Goal: Transaction & Acquisition: Purchase product/service

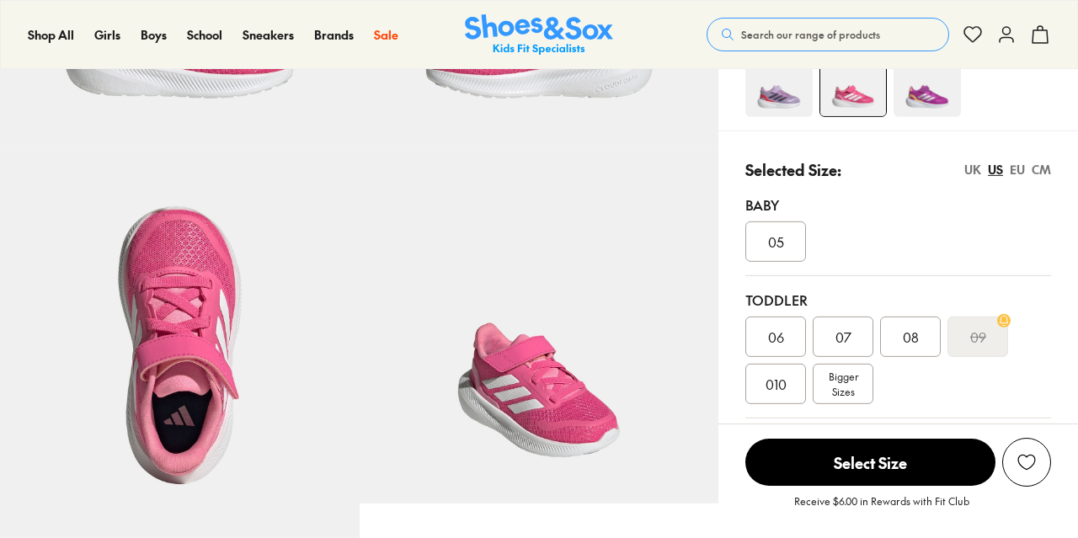
scroll to position [324, 0]
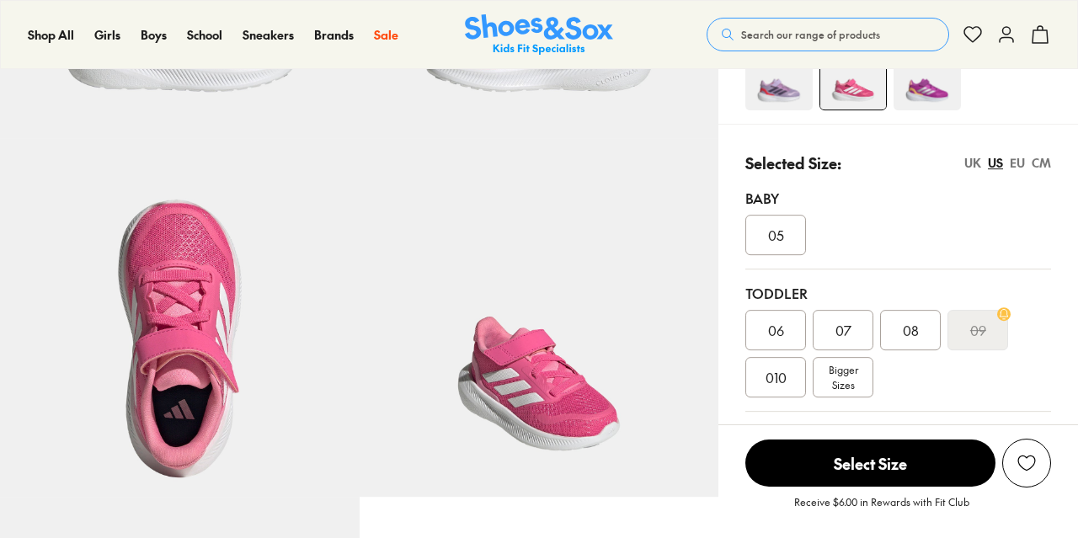
select select "*"
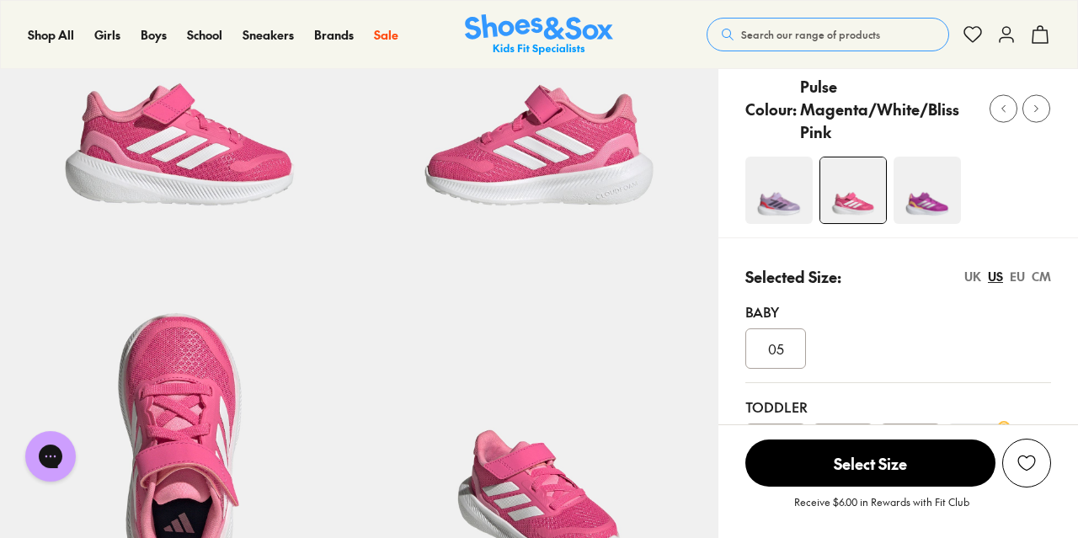
scroll to position [176, 0]
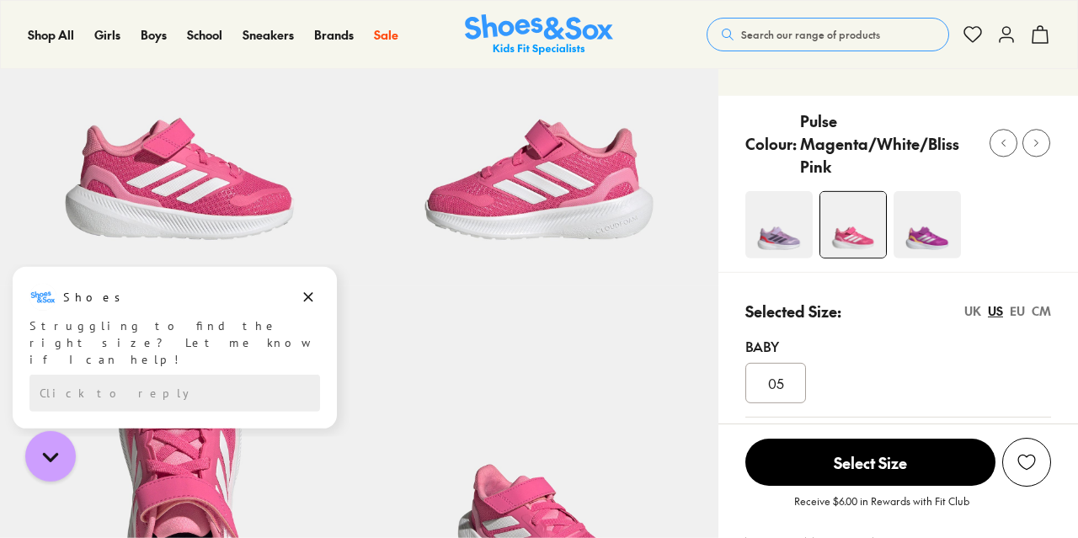
click at [914, 206] on img at bounding box center [927, 224] width 67 height 67
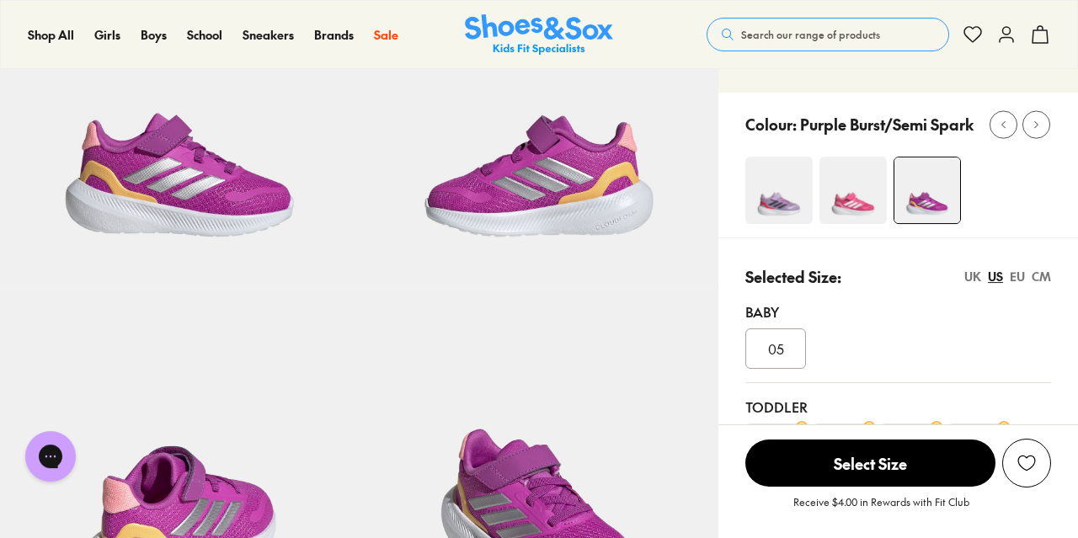
scroll to position [281, 0]
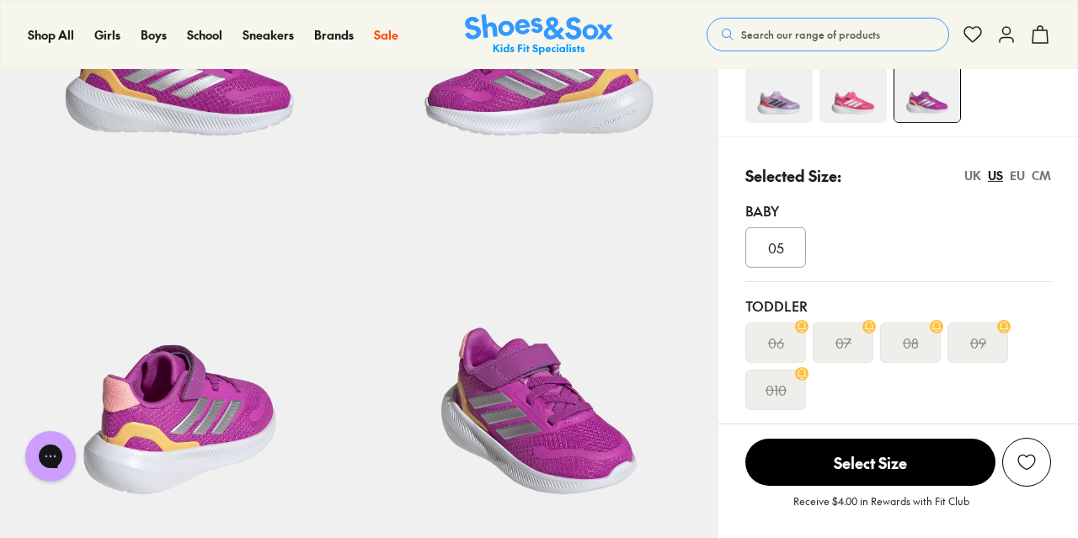
select select "*"
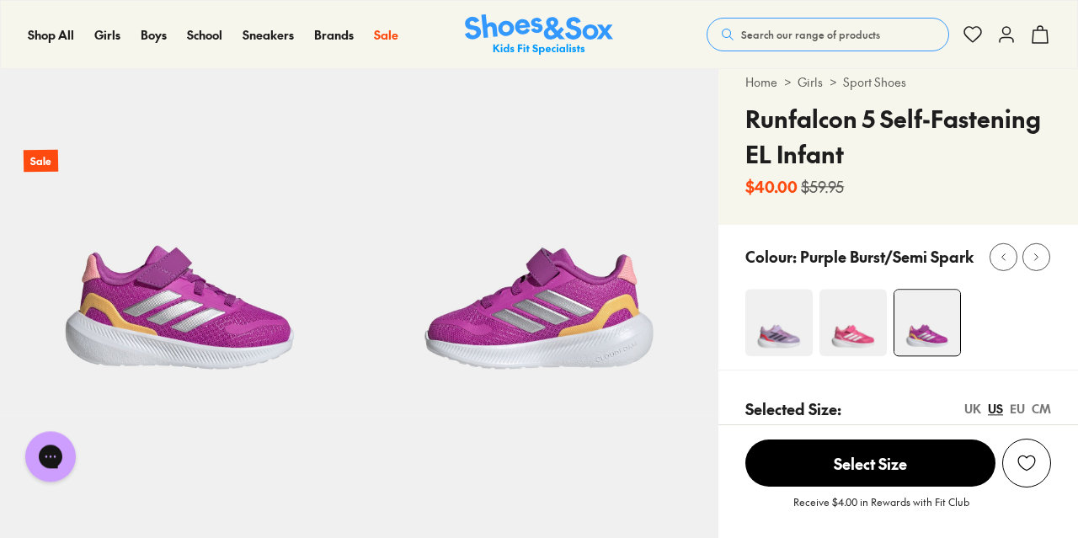
scroll to position [60, 0]
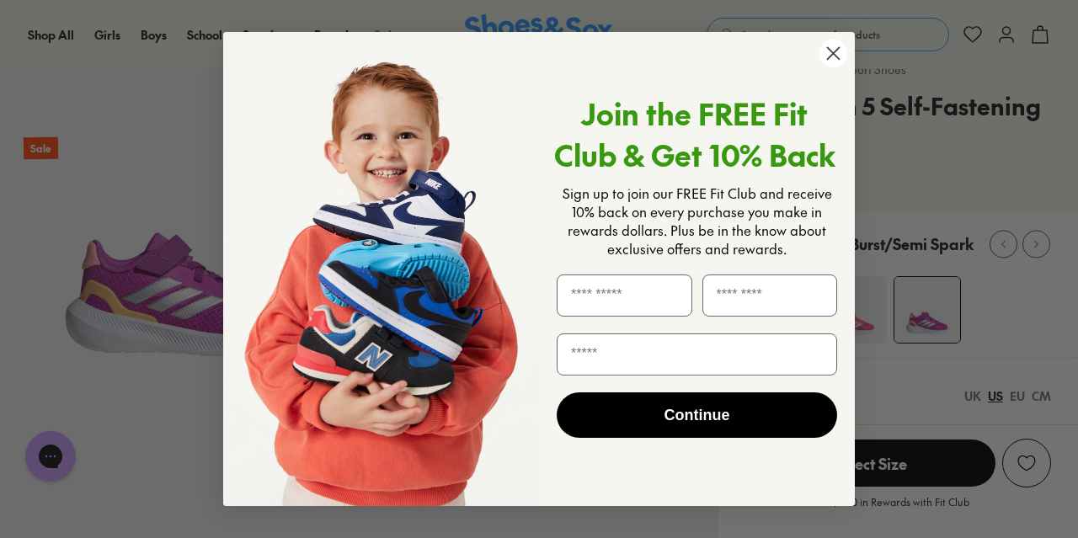
click at [826, 56] on circle "Close dialog" at bounding box center [834, 54] width 28 height 28
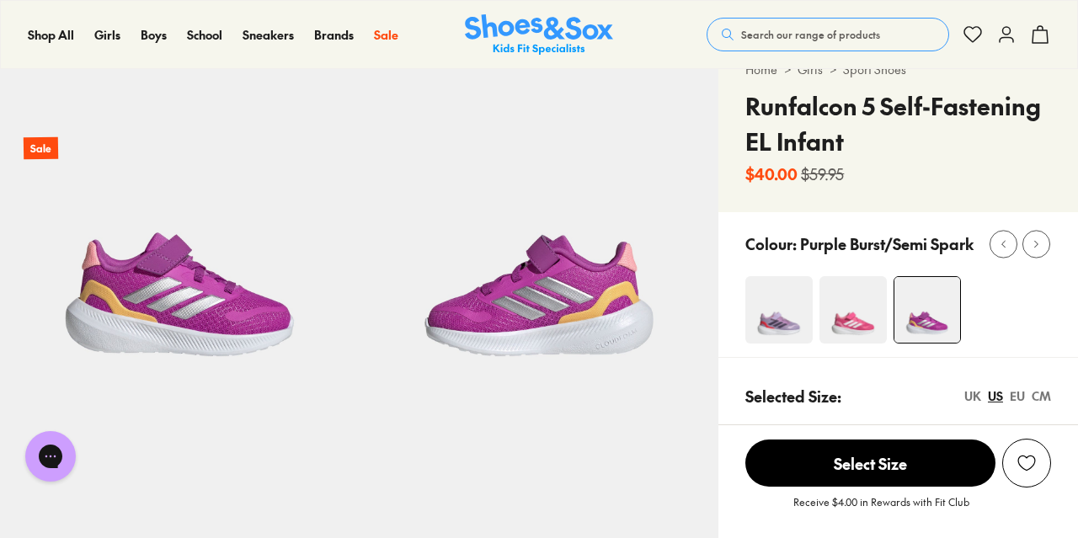
click at [836, 313] on img at bounding box center [853, 309] width 67 height 67
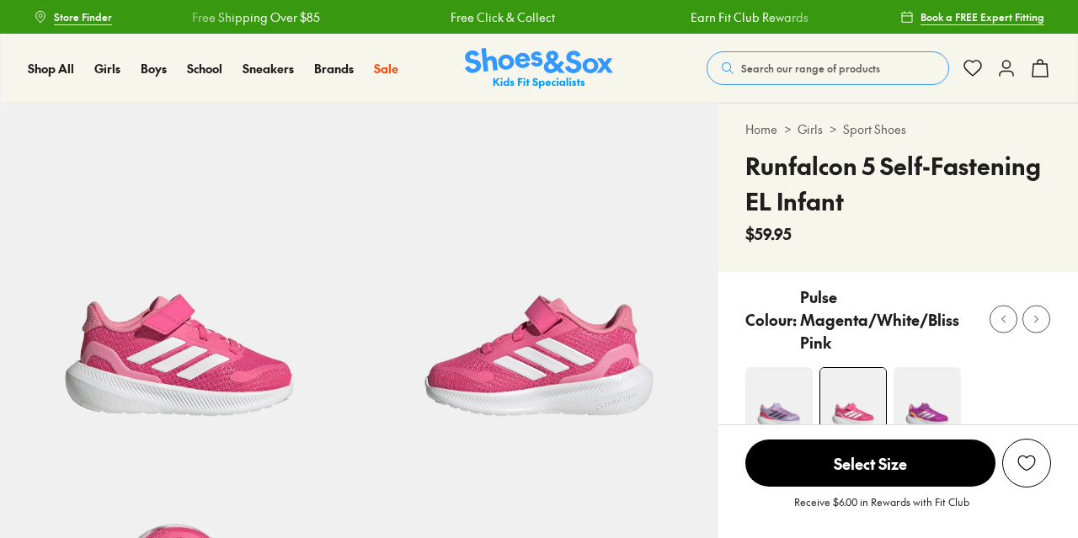
select select "*"
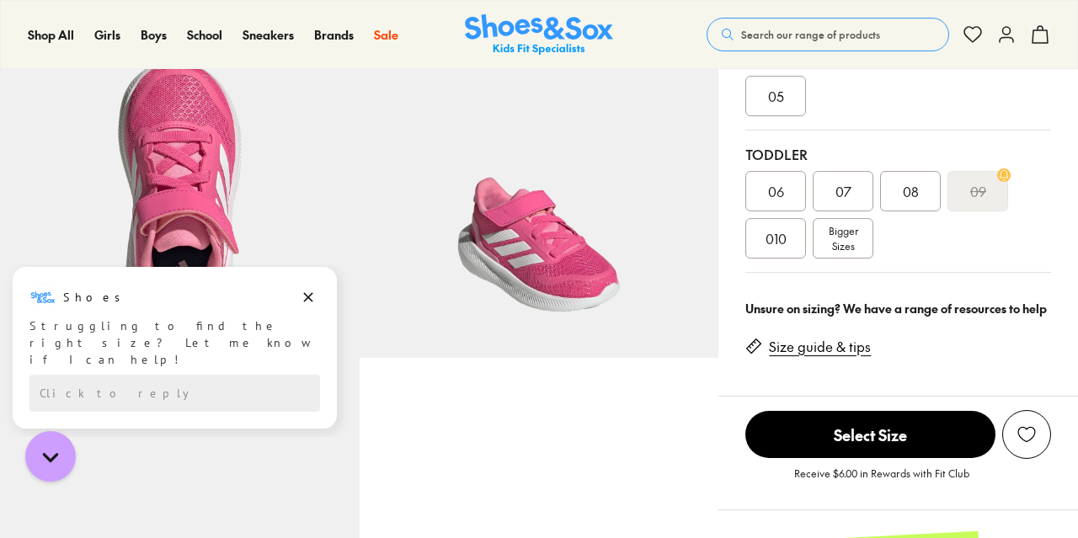
scroll to position [470, 0]
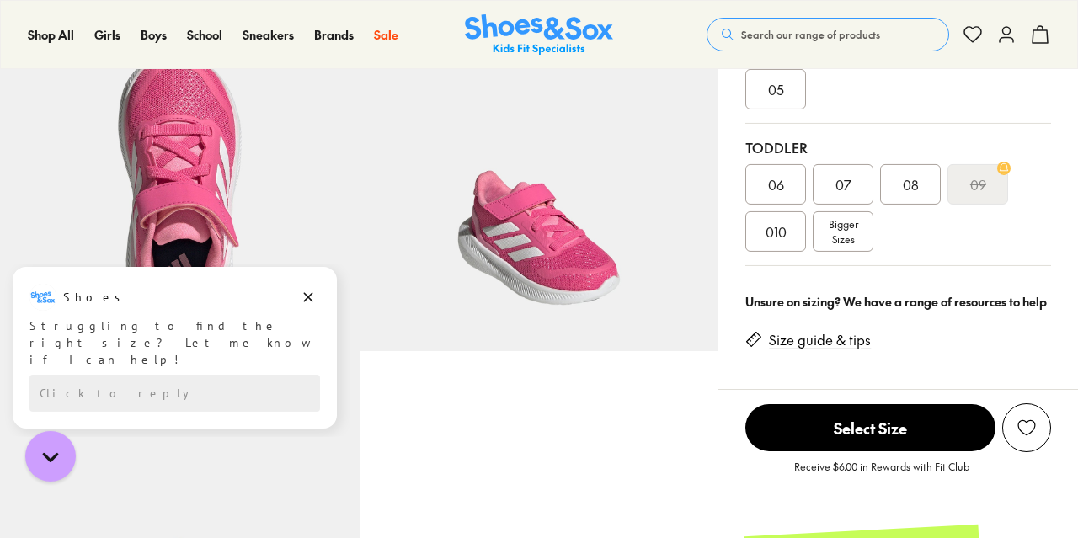
click at [781, 222] on span "010" at bounding box center [776, 232] width 21 height 20
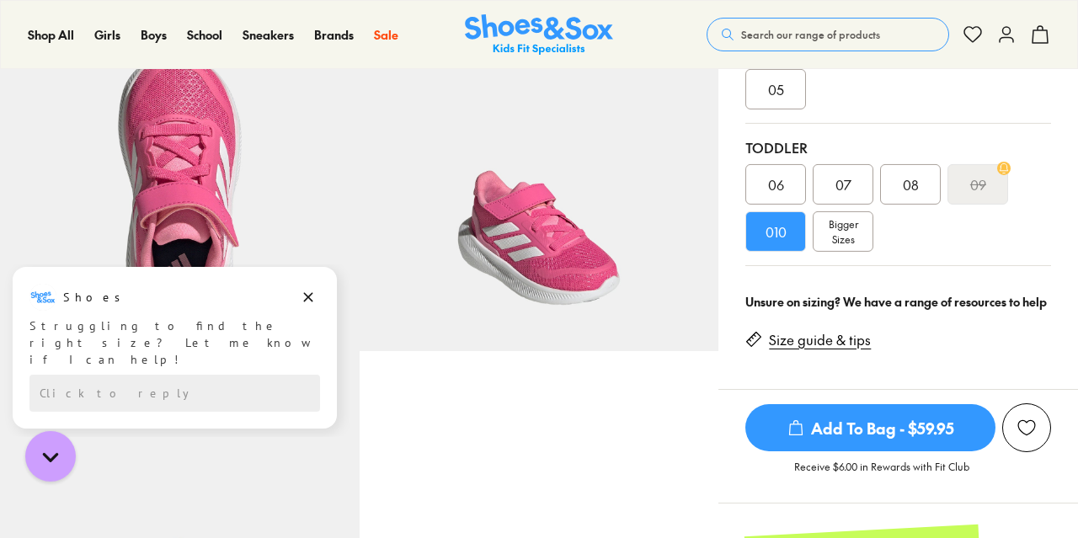
click at [585, 265] on img at bounding box center [540, 172] width 360 height 360
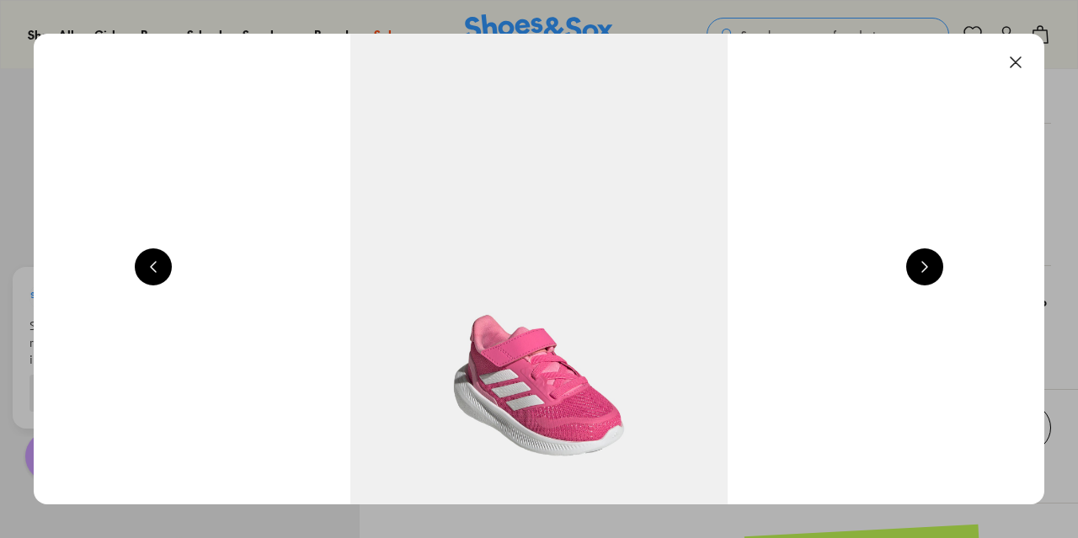
click at [585, 265] on img at bounding box center [539, 269] width 1011 height 471
click at [927, 267] on button at bounding box center [924, 267] width 37 height 37
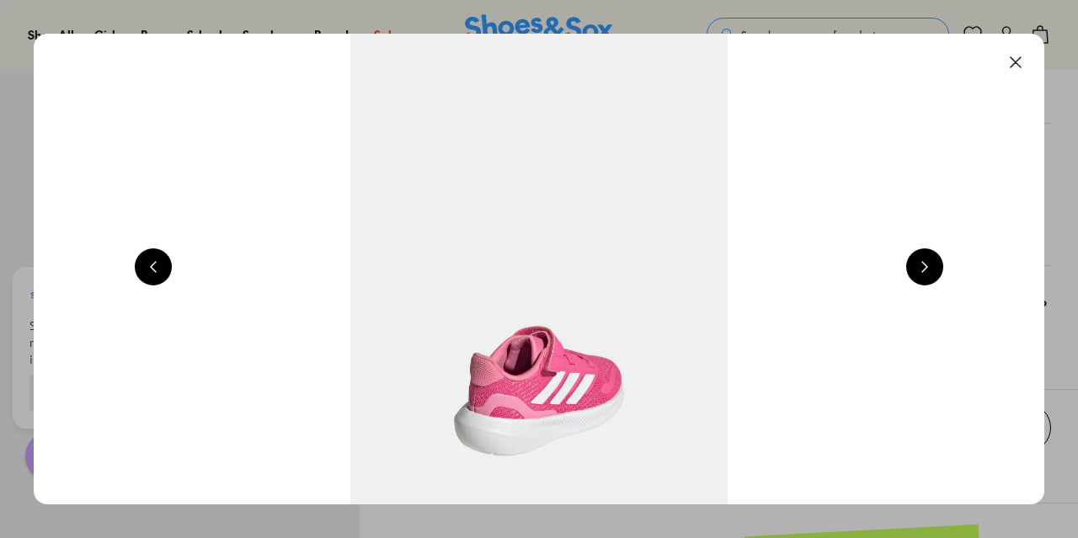
click at [927, 267] on button at bounding box center [924, 267] width 37 height 37
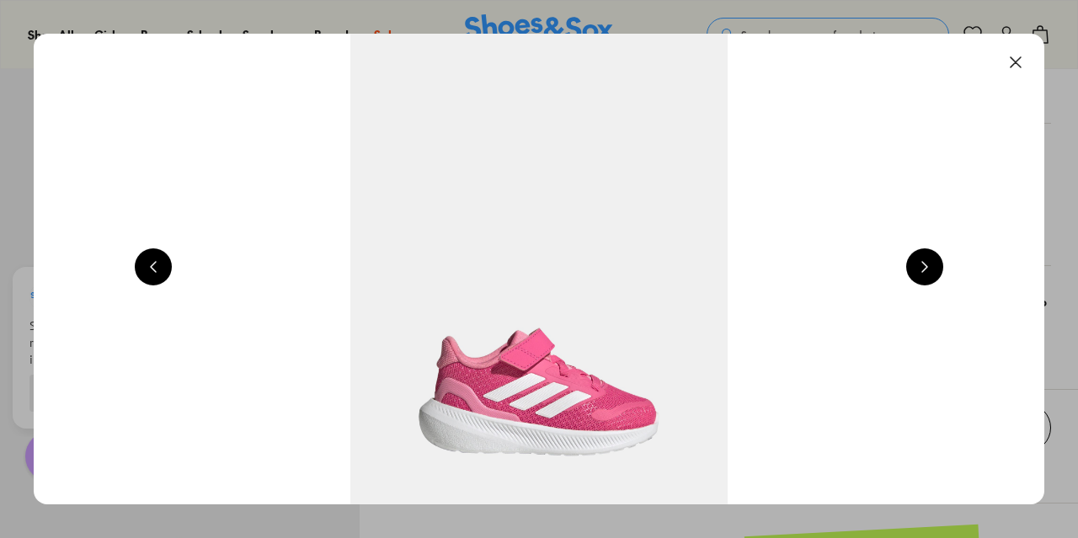
click at [927, 267] on button at bounding box center [924, 267] width 37 height 37
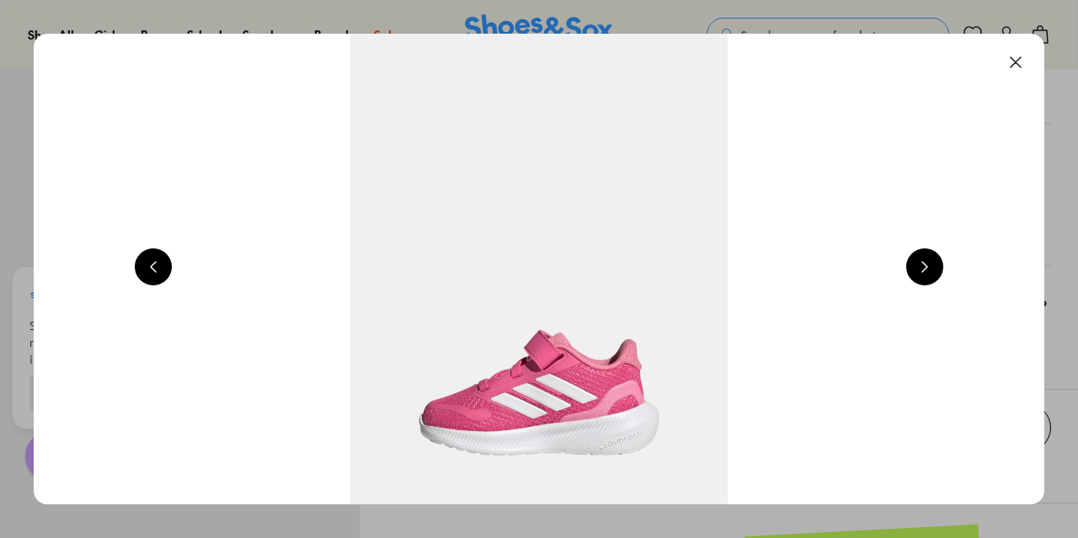
click at [927, 267] on button at bounding box center [924, 267] width 37 height 37
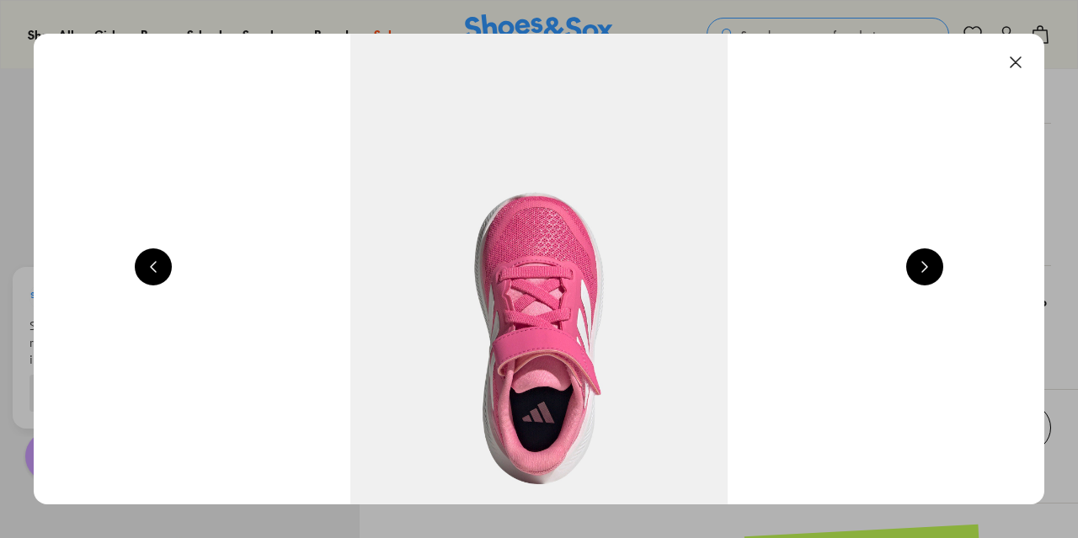
click at [927, 267] on button at bounding box center [924, 267] width 37 height 37
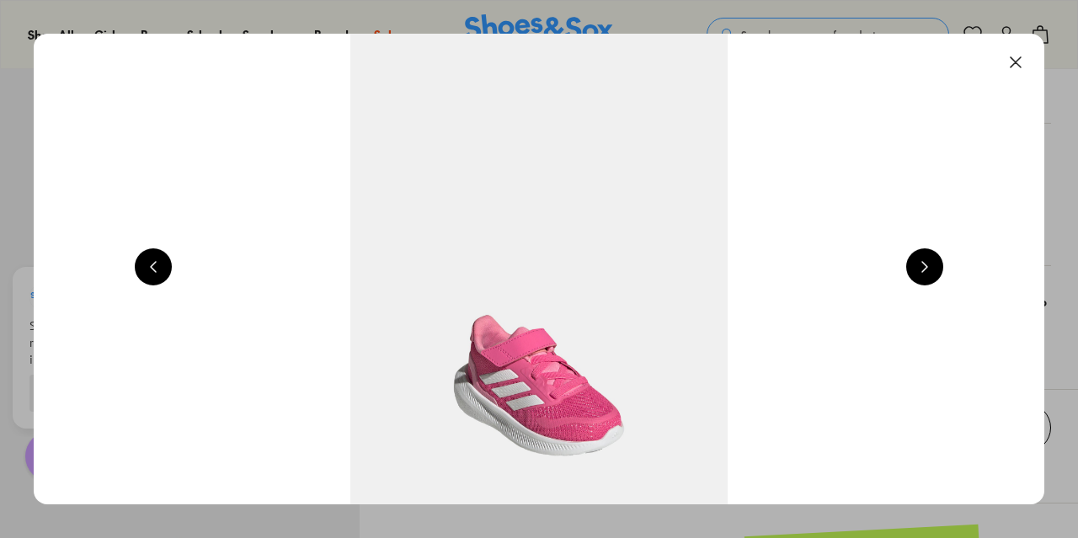
click at [927, 267] on button at bounding box center [924, 267] width 37 height 37
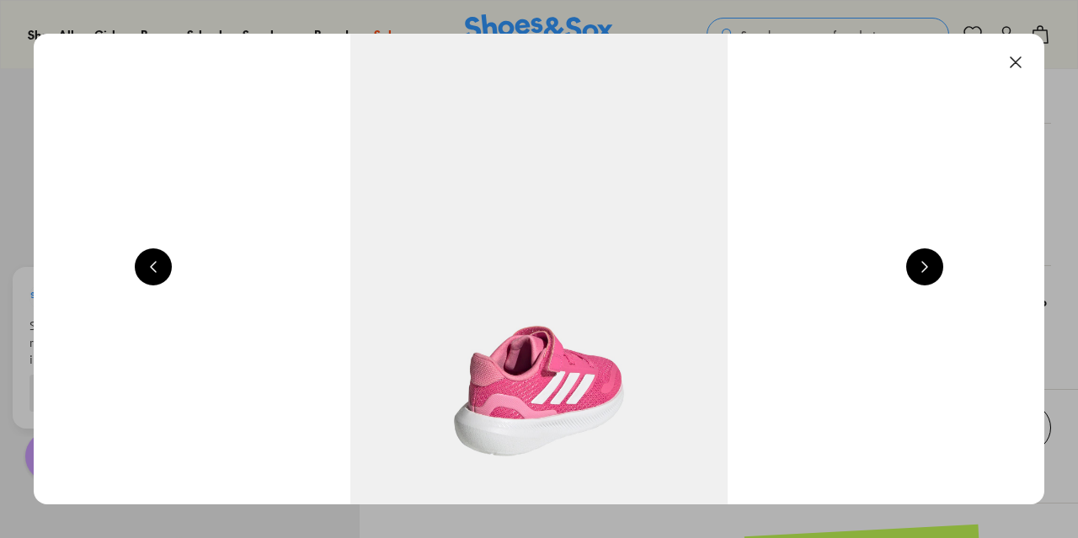
click at [927, 267] on button at bounding box center [924, 267] width 37 height 37
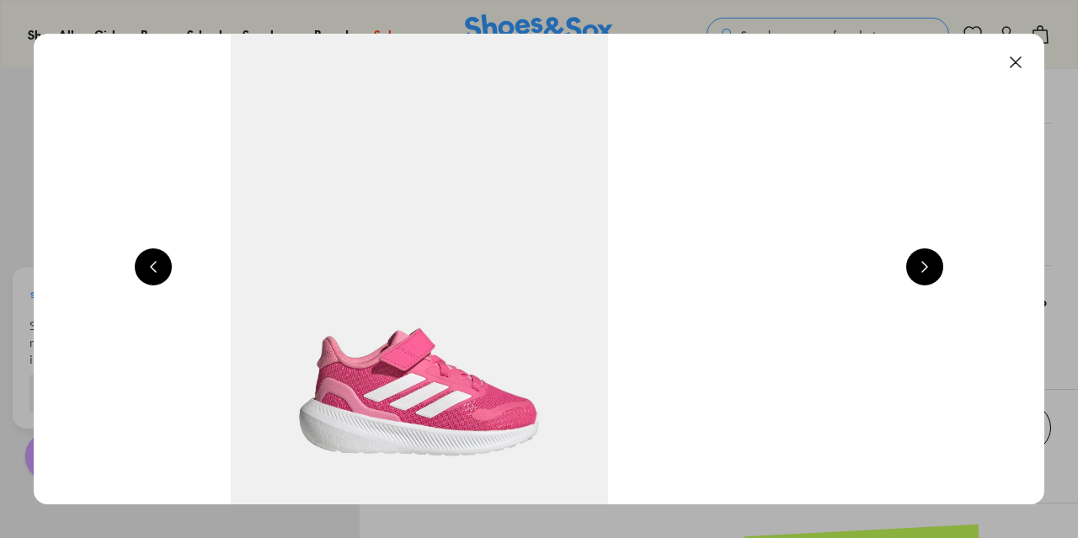
click at [927, 267] on button at bounding box center [924, 267] width 37 height 37
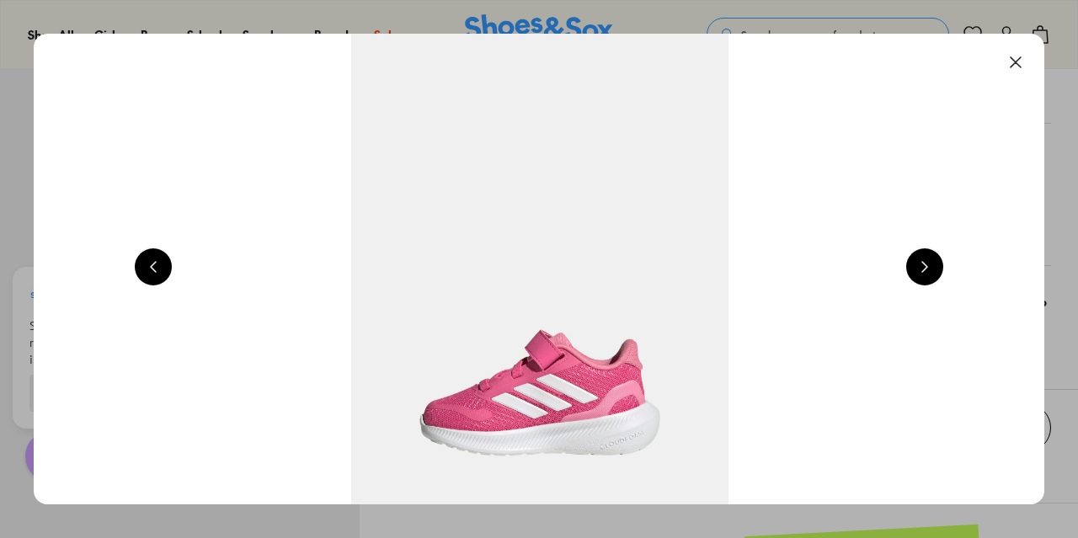
scroll to position [0, 2022]
click at [921, 267] on button at bounding box center [924, 267] width 37 height 37
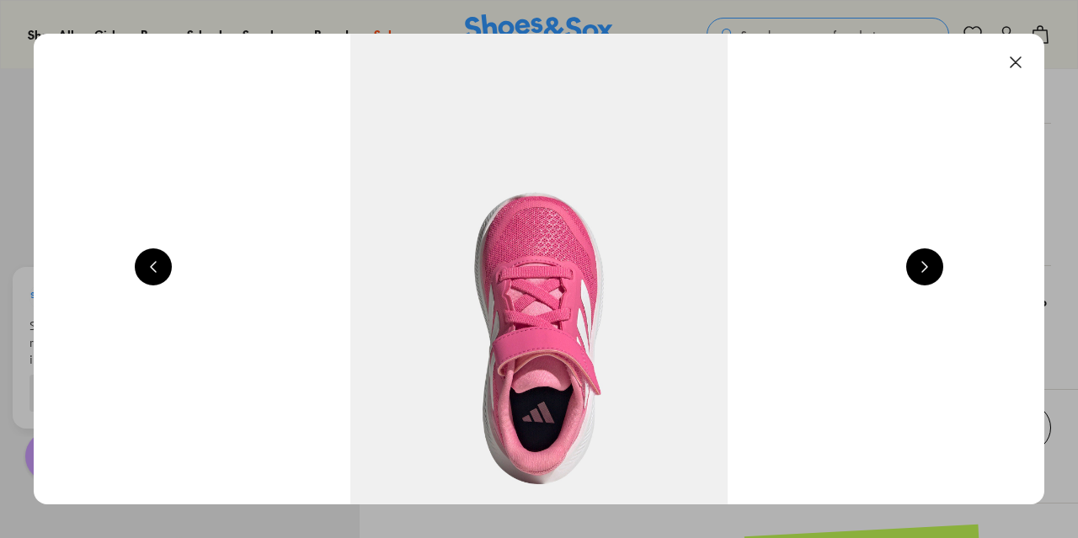
click at [921, 267] on button at bounding box center [924, 267] width 37 height 37
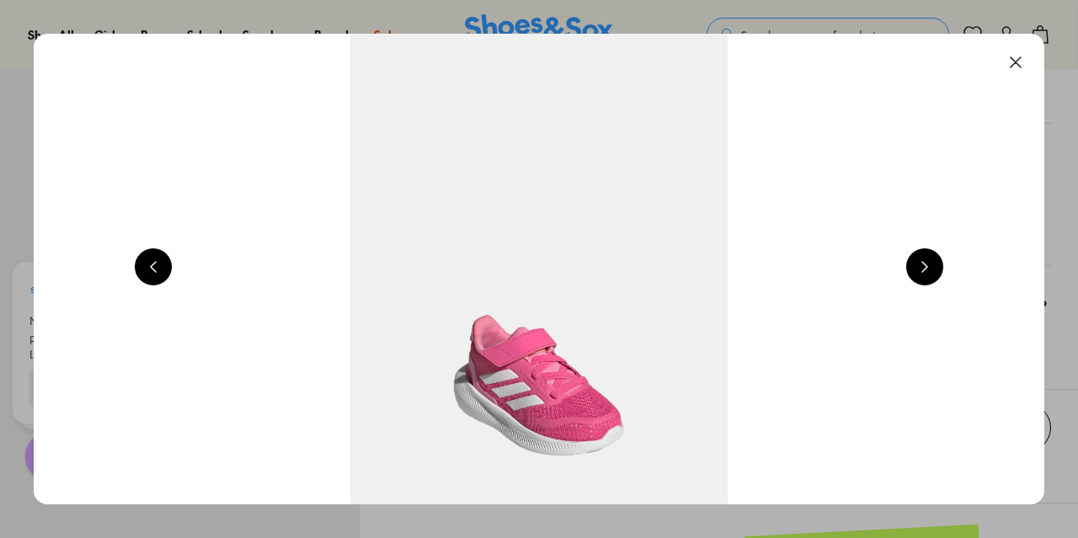
click at [921, 267] on button at bounding box center [924, 267] width 37 height 37
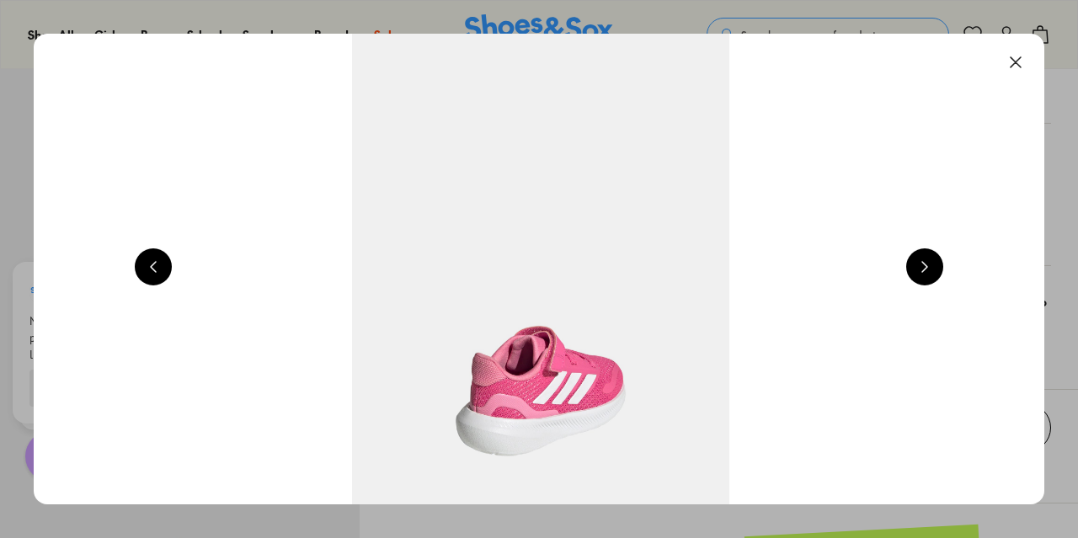
scroll to position [0, 5055]
click at [1018, 54] on button at bounding box center [1015, 62] width 37 height 37
